Goal: Find specific page/section: Find specific page/section

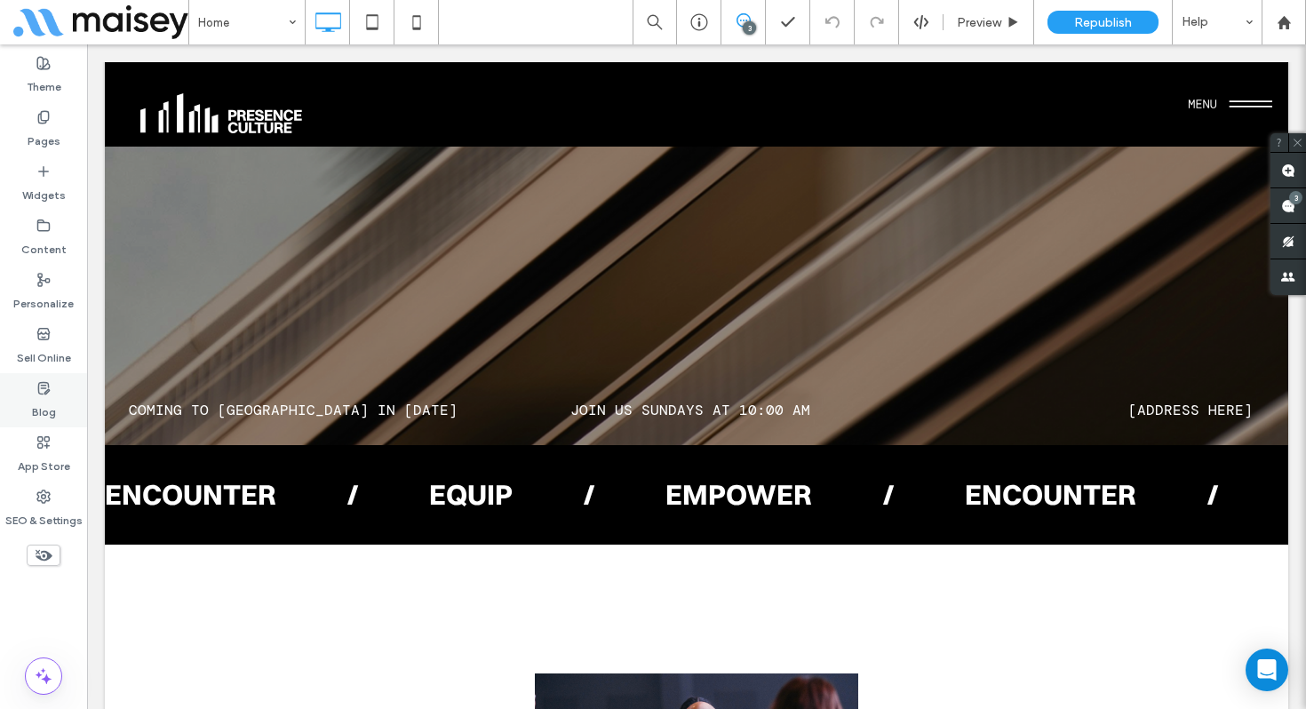
click at [39, 413] on label "Blog" at bounding box center [44, 407] width 24 height 25
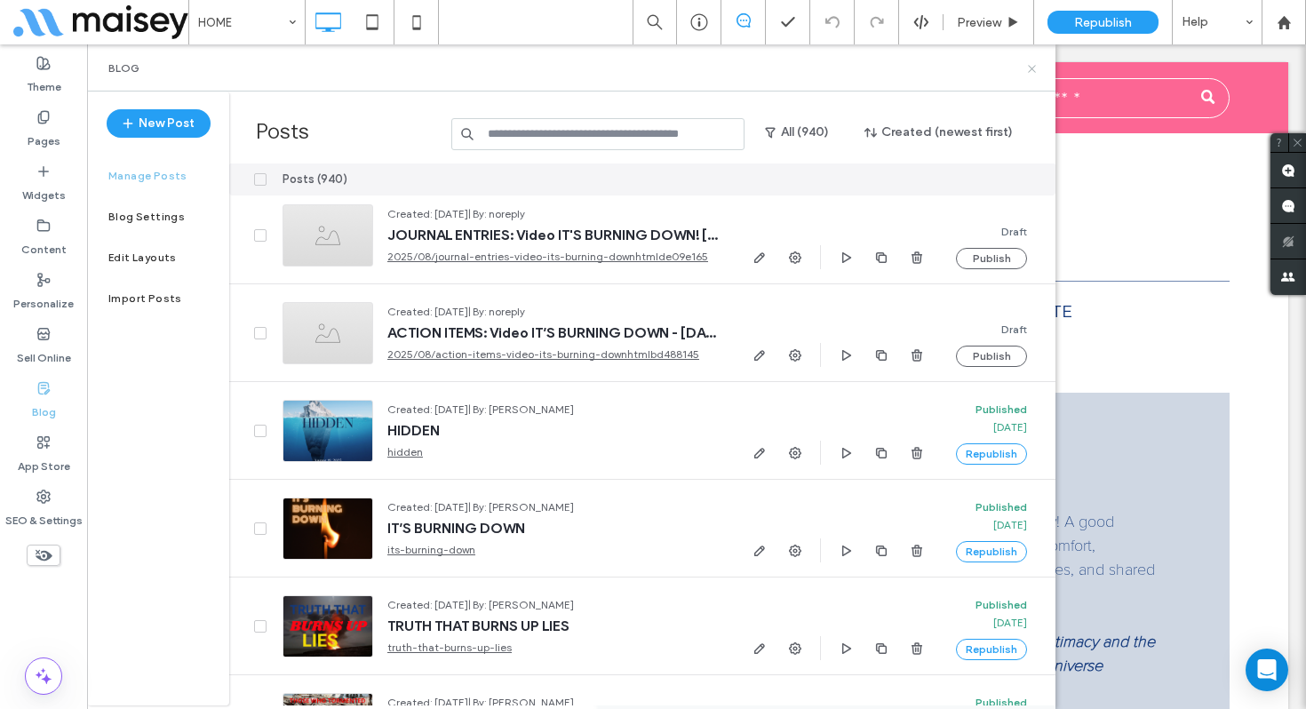
click at [1027, 73] on icon at bounding box center [1031, 68] width 13 height 13
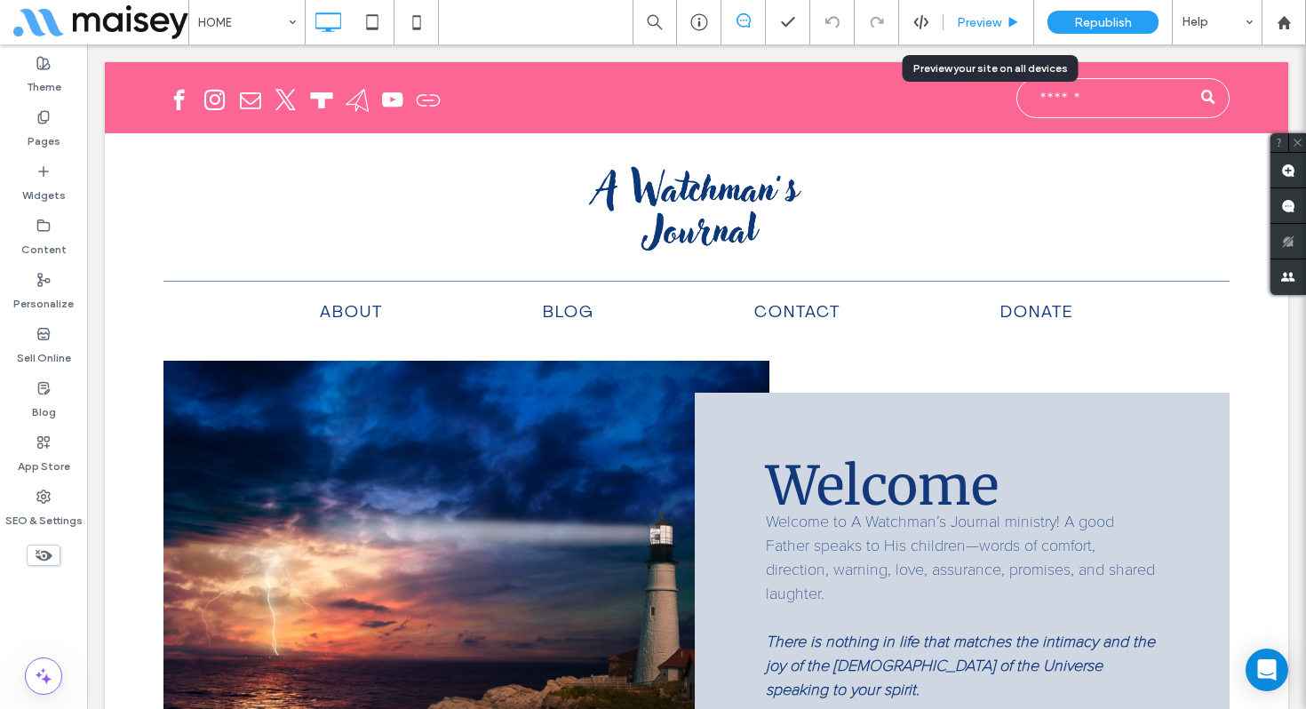
click at [976, 33] on div "Preview" at bounding box center [989, 22] width 91 height 44
click at [974, 25] on span "Preview" at bounding box center [979, 22] width 44 height 15
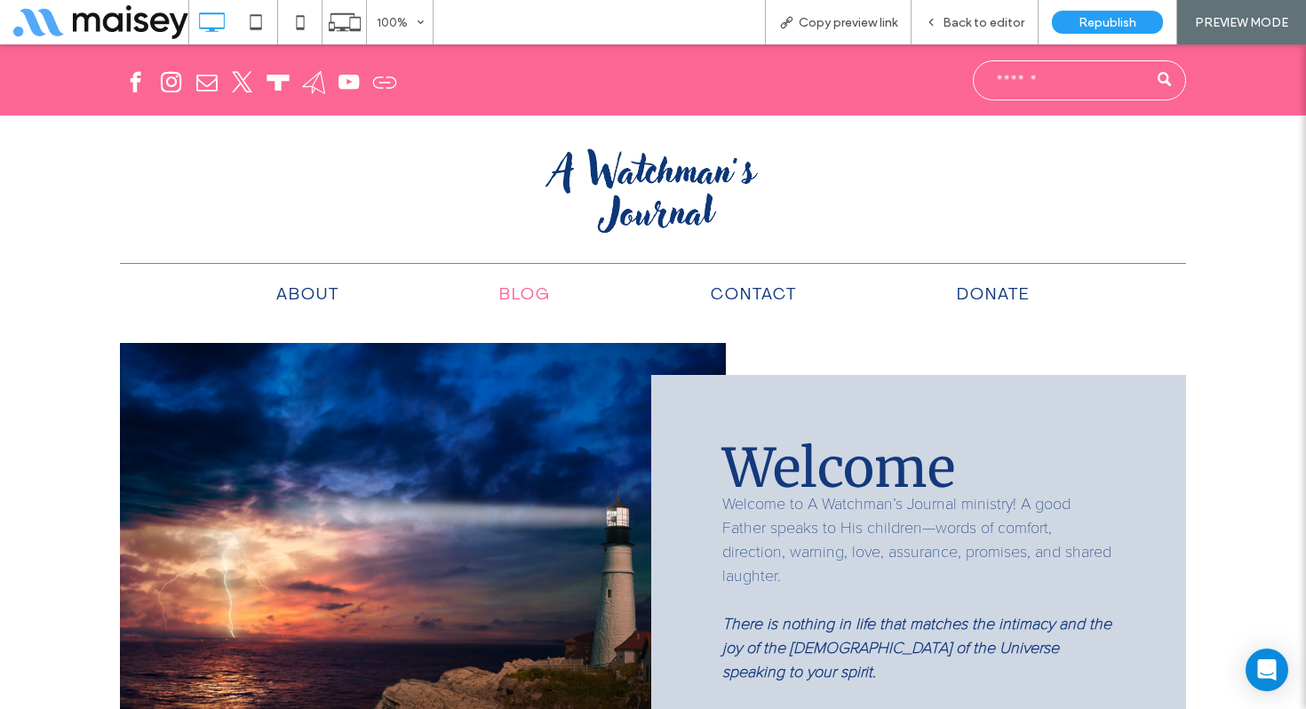
drag, startPoint x: 516, startPoint y: 299, endPoint x: 516, endPoint y: 343, distance: 43.5
click at [516, 299] on span "BLOG" at bounding box center [525, 296] width 52 height 20
click at [1014, 18] on span "Back to editor" at bounding box center [984, 22] width 82 height 15
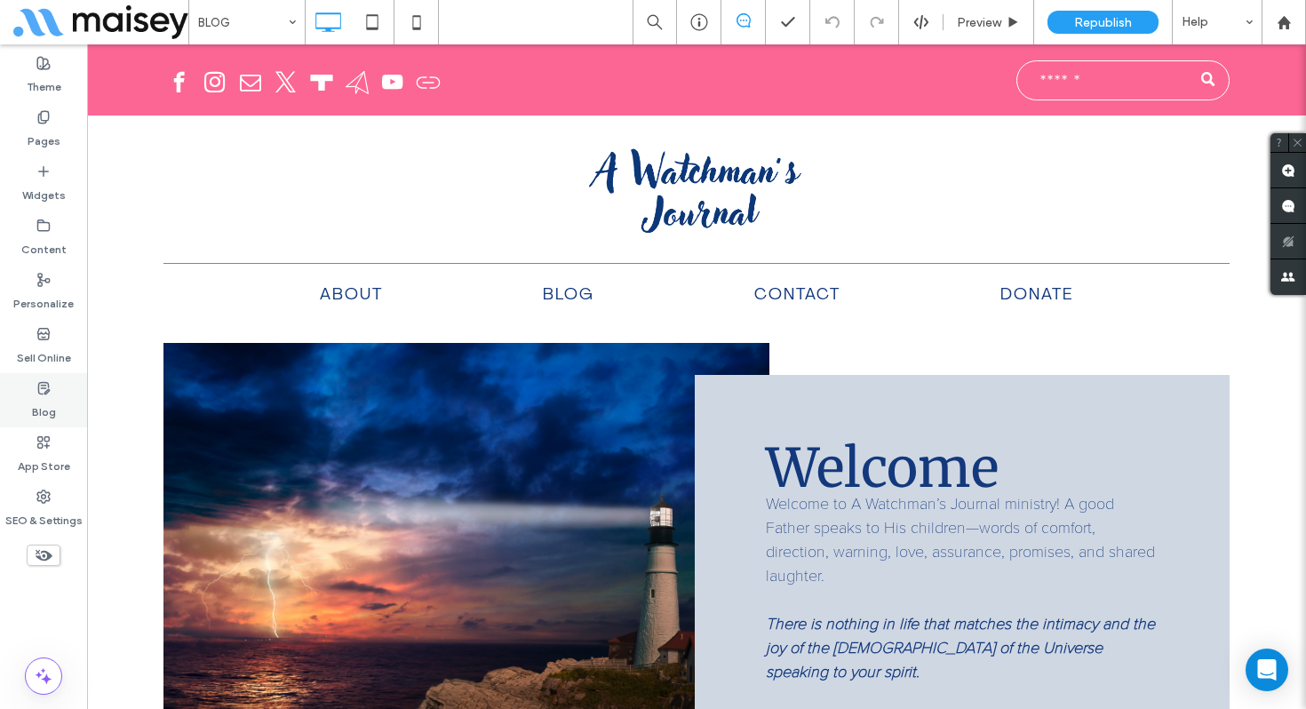
click at [49, 401] on label "Blog" at bounding box center [44, 407] width 24 height 25
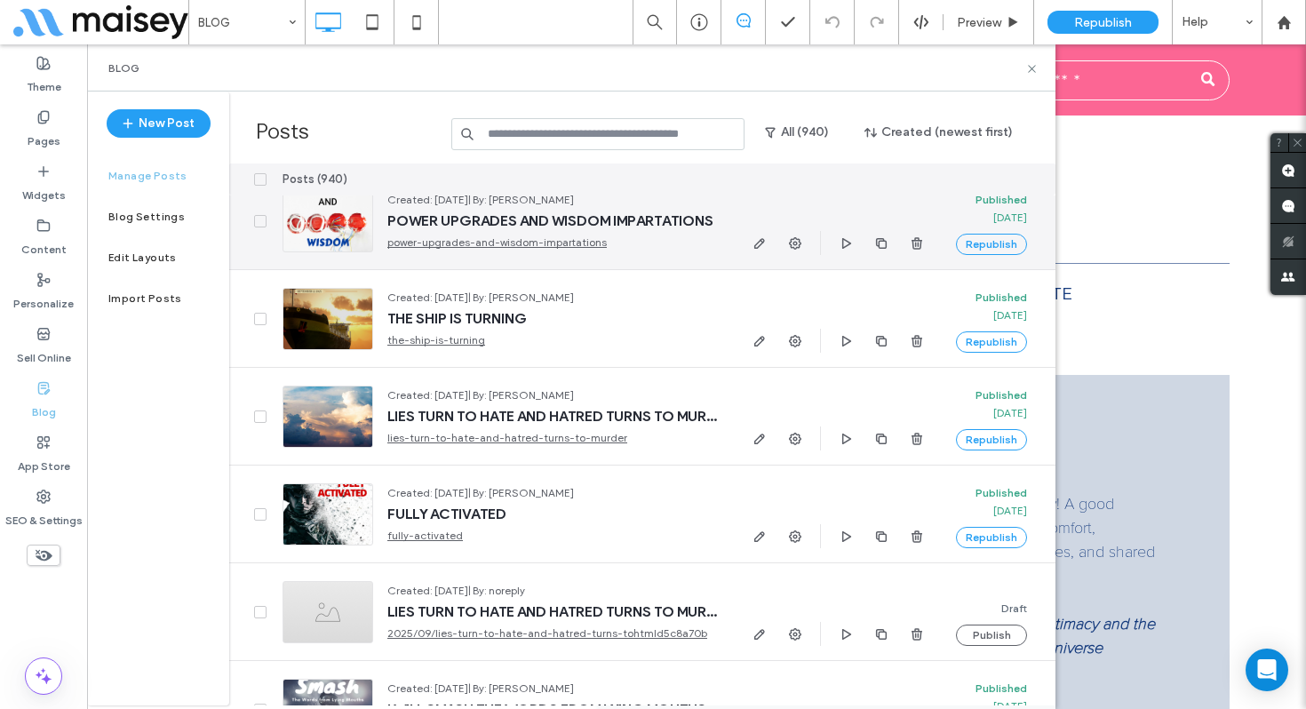
scroll to position [816, 0]
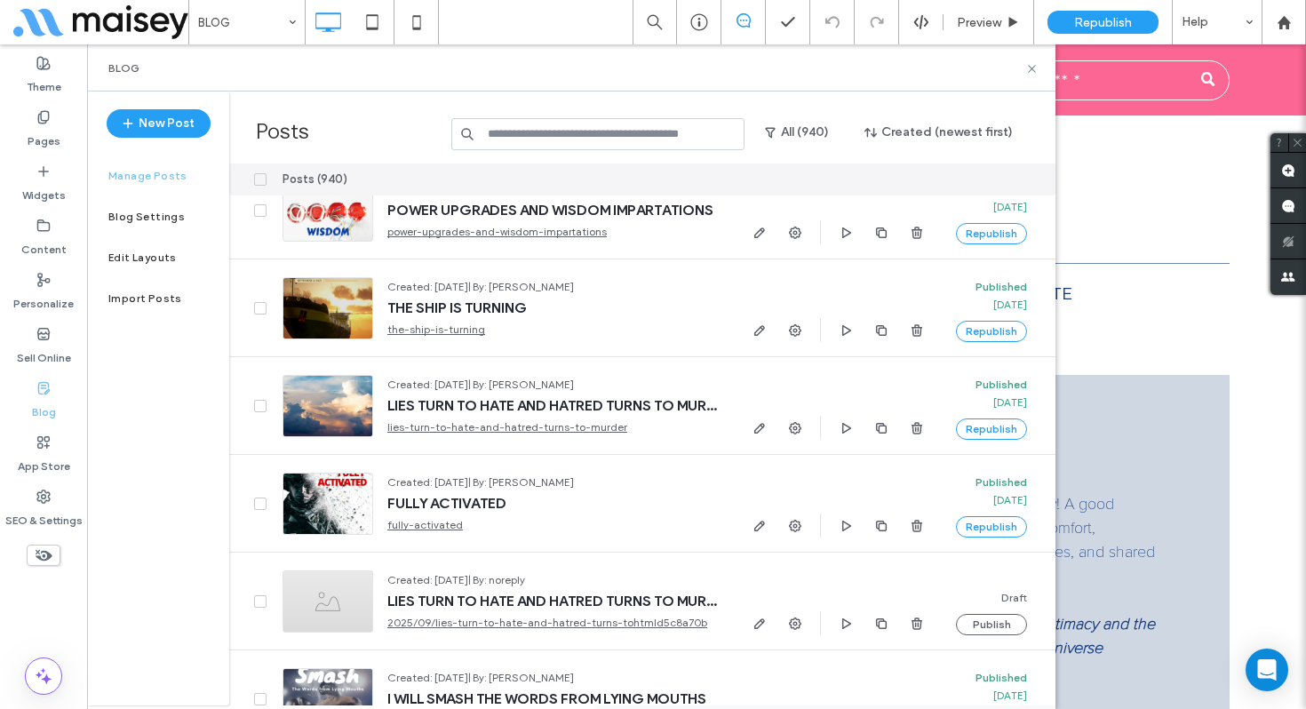
click at [558, 132] on input at bounding box center [597, 134] width 293 height 32
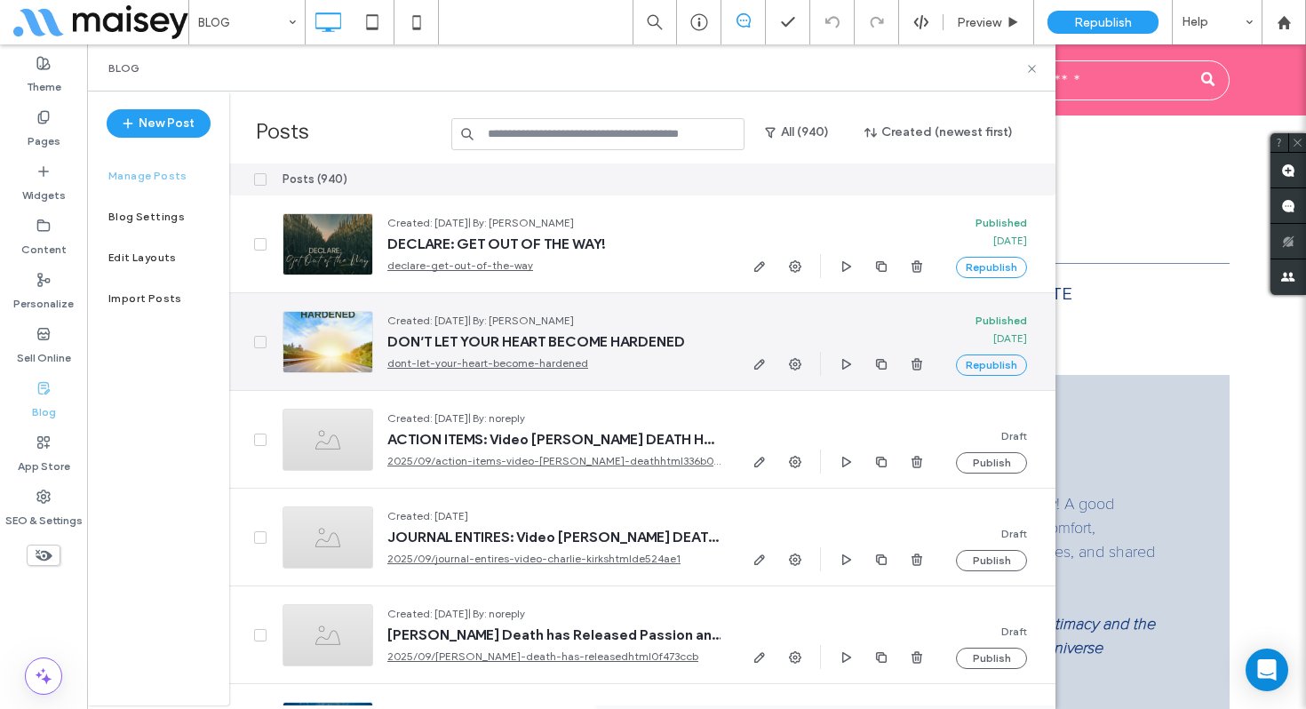
scroll to position [0, 0]
